Goal: Entertainment & Leisure: Consume media (video, audio)

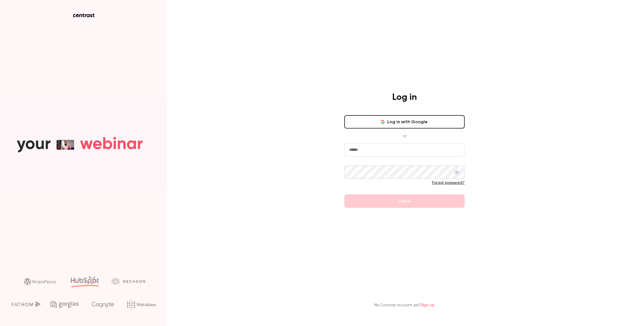
type input "**********"
click at [387, 204] on form "**********" at bounding box center [404, 175] width 120 height 65
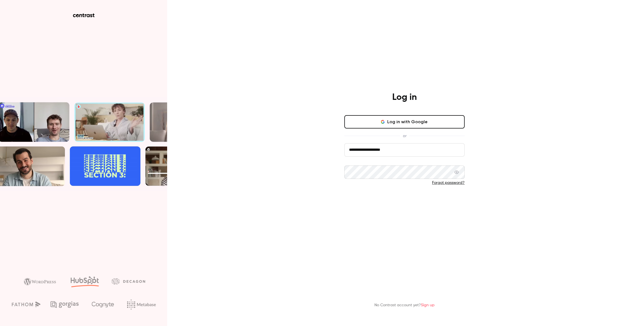
click at [387, 204] on button "Log in" at bounding box center [404, 201] width 120 height 13
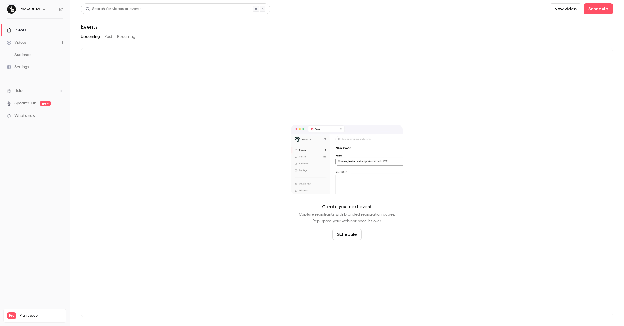
click at [30, 44] on link "Videos 1" at bounding box center [35, 42] width 70 height 12
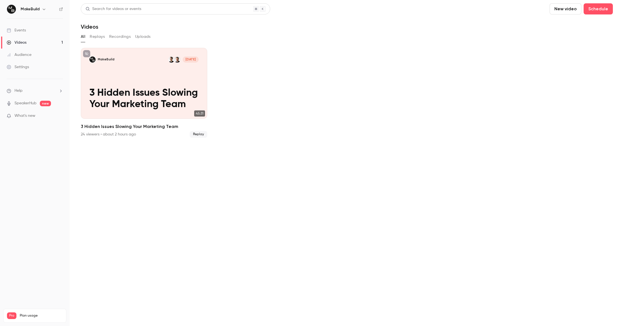
click at [25, 106] on link "SpeakerHub" at bounding box center [25, 103] width 22 height 6
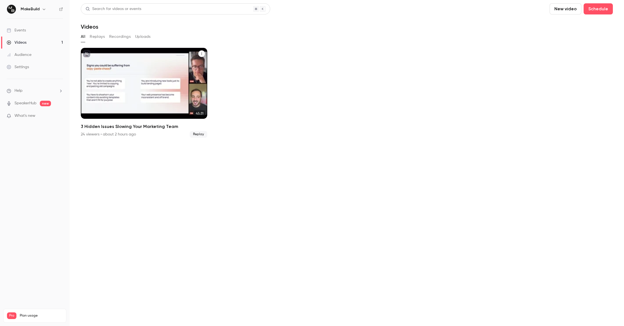
click at [202, 55] on icon "3 Hidden Issues Slowing Your Marketing Team" at bounding box center [201, 53] width 3 height 3
click at [202, 55] on div at bounding box center [312, 163] width 624 height 326
click at [131, 86] on div "MakeBuild [DATE] 3 Hidden Issues Slowing Your Marketing Team" at bounding box center [144, 83] width 126 height 71
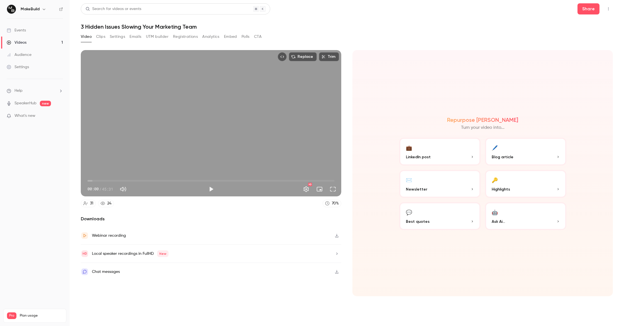
click at [217, 264] on div "Chat messages" at bounding box center [211, 272] width 260 height 18
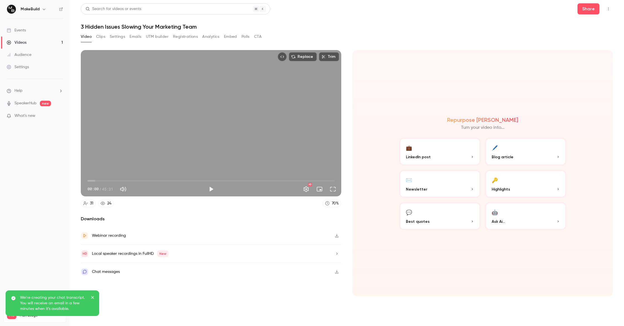
click at [94, 297] on icon "close" at bounding box center [93, 297] width 4 height 4
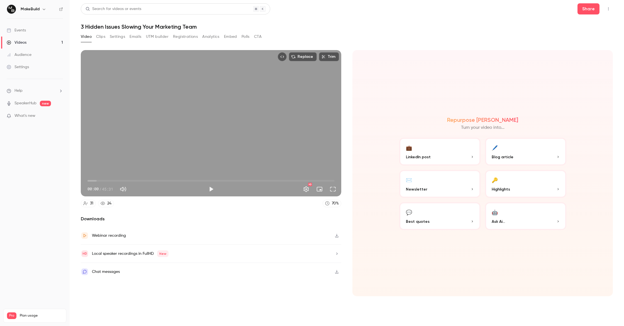
click at [452, 224] on p "Best quotes" at bounding box center [440, 222] width 68 height 6
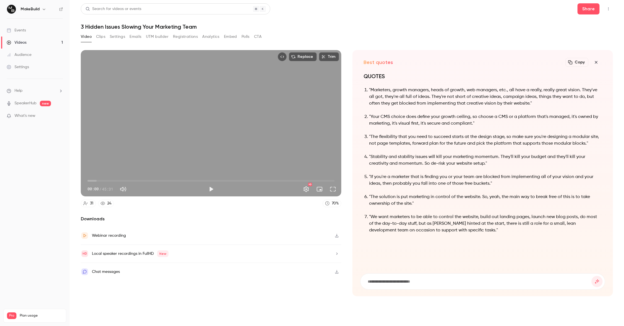
click at [595, 63] on icon "button" at bounding box center [595, 62] width 7 height 4
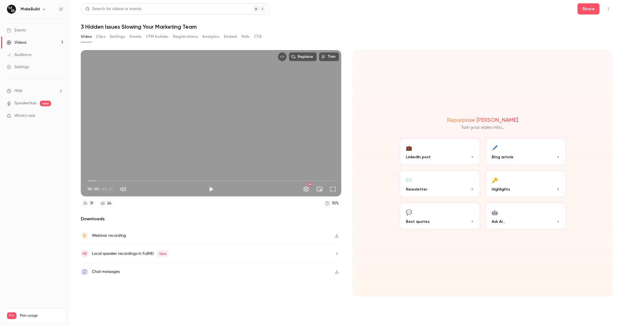
click at [444, 155] on p "LinkedIn post" at bounding box center [440, 157] width 68 height 6
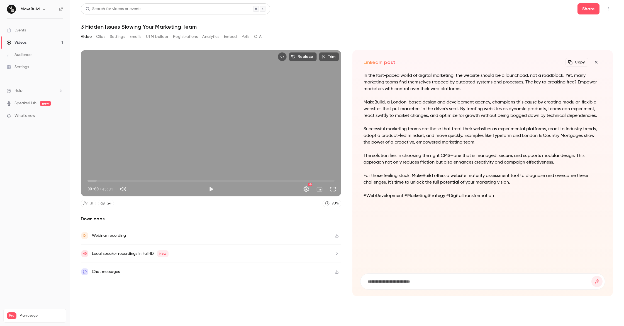
click at [595, 63] on icon "button" at bounding box center [595, 62] width 7 height 4
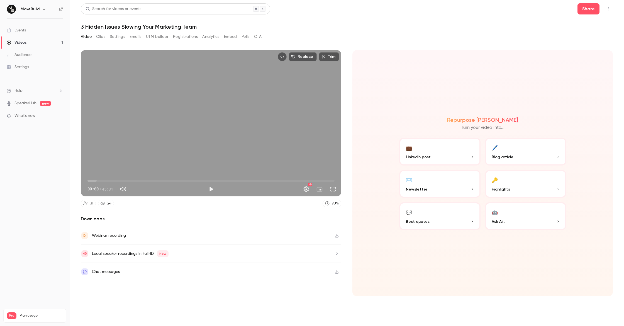
click at [103, 38] on button "Clips" at bounding box center [100, 36] width 9 height 9
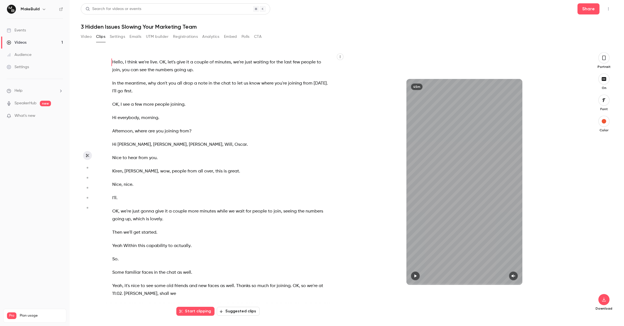
click at [238, 310] on button "Suggested clips" at bounding box center [238, 311] width 43 height 9
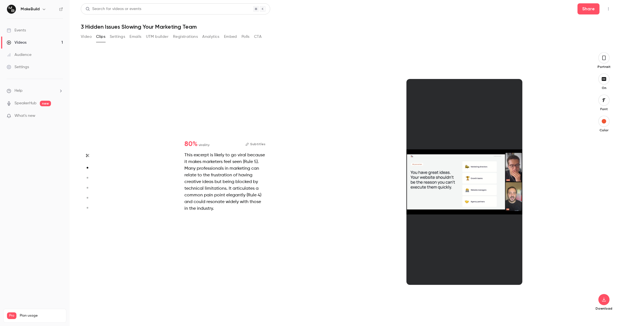
scroll to position [264, 0]
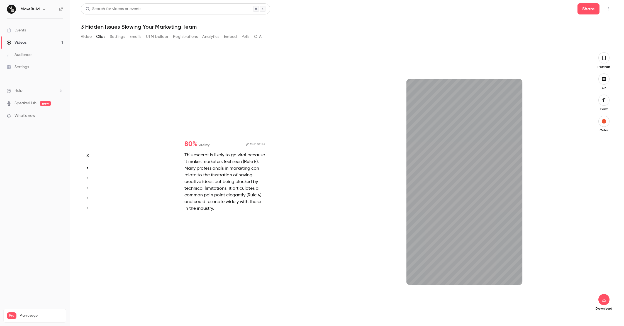
type input "*"
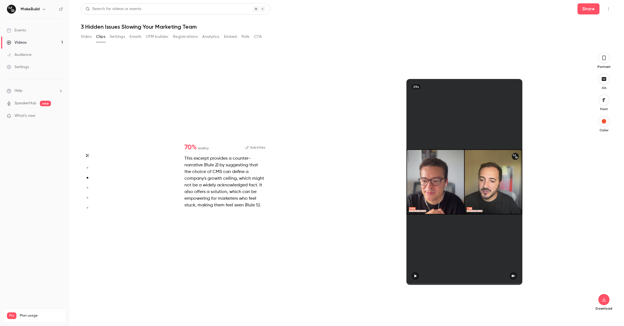
type input "*"
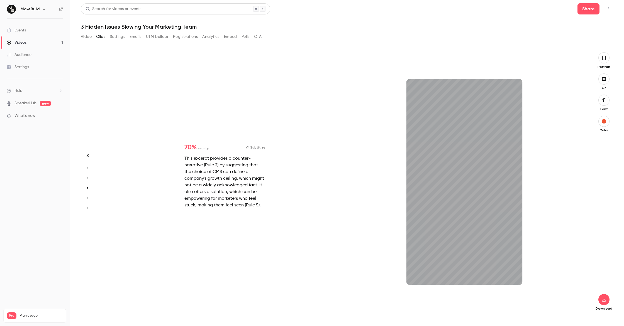
scroll to position [792, 0]
type input "*"
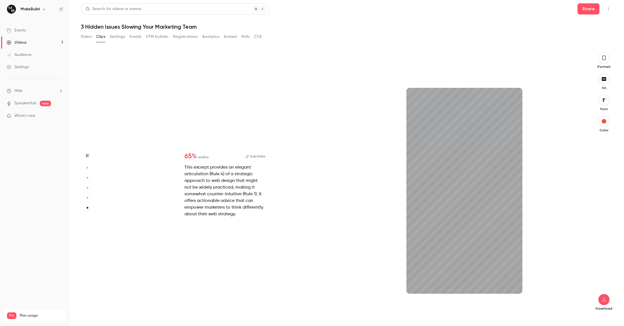
scroll to position [1311, 0]
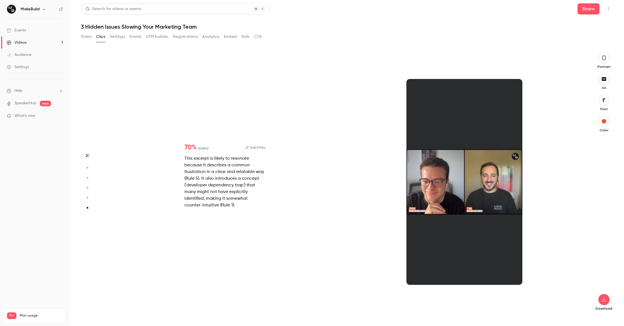
type input "*"
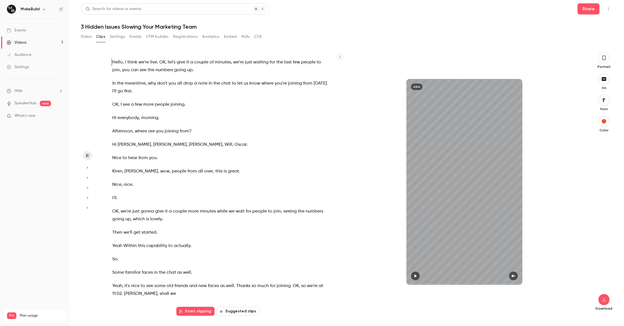
scroll to position [0, 0]
